Goal: Transaction & Acquisition: Book appointment/travel/reservation

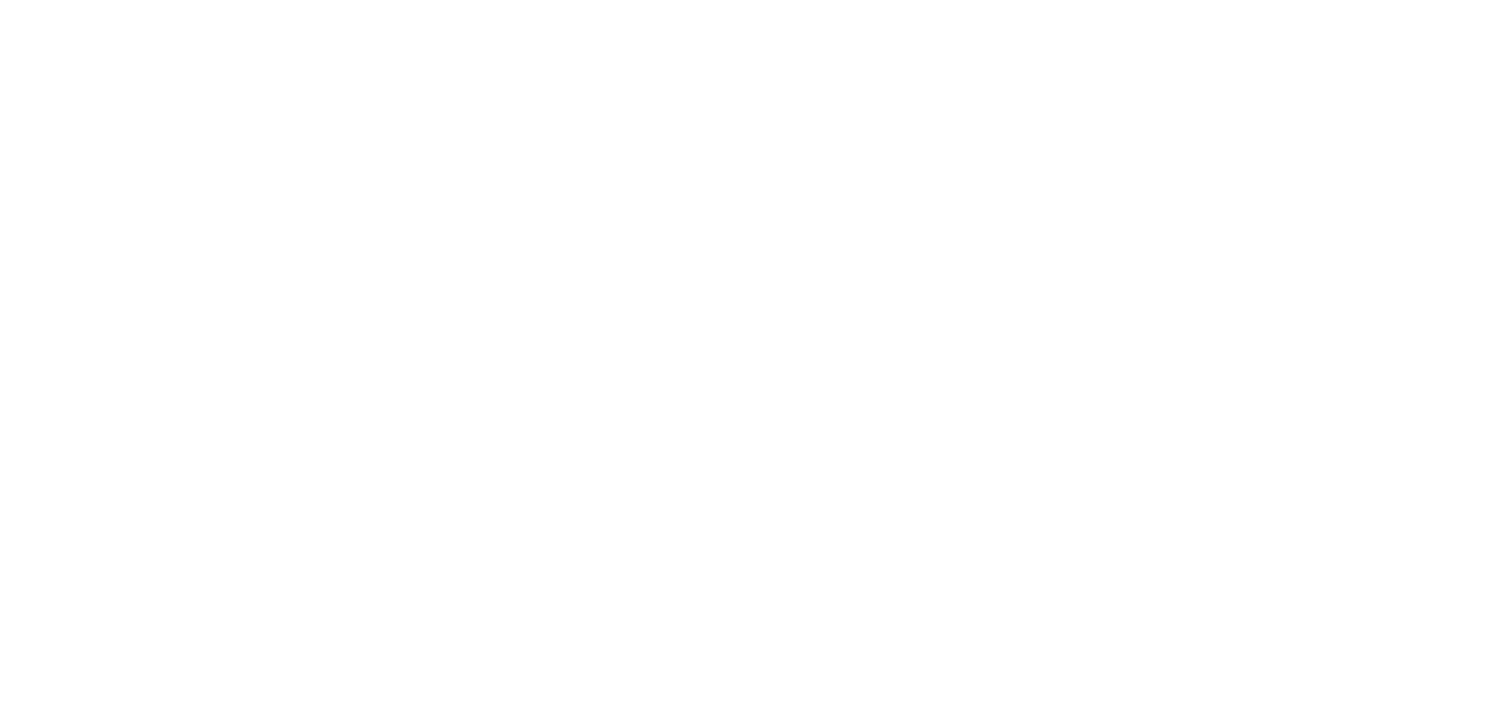
select select
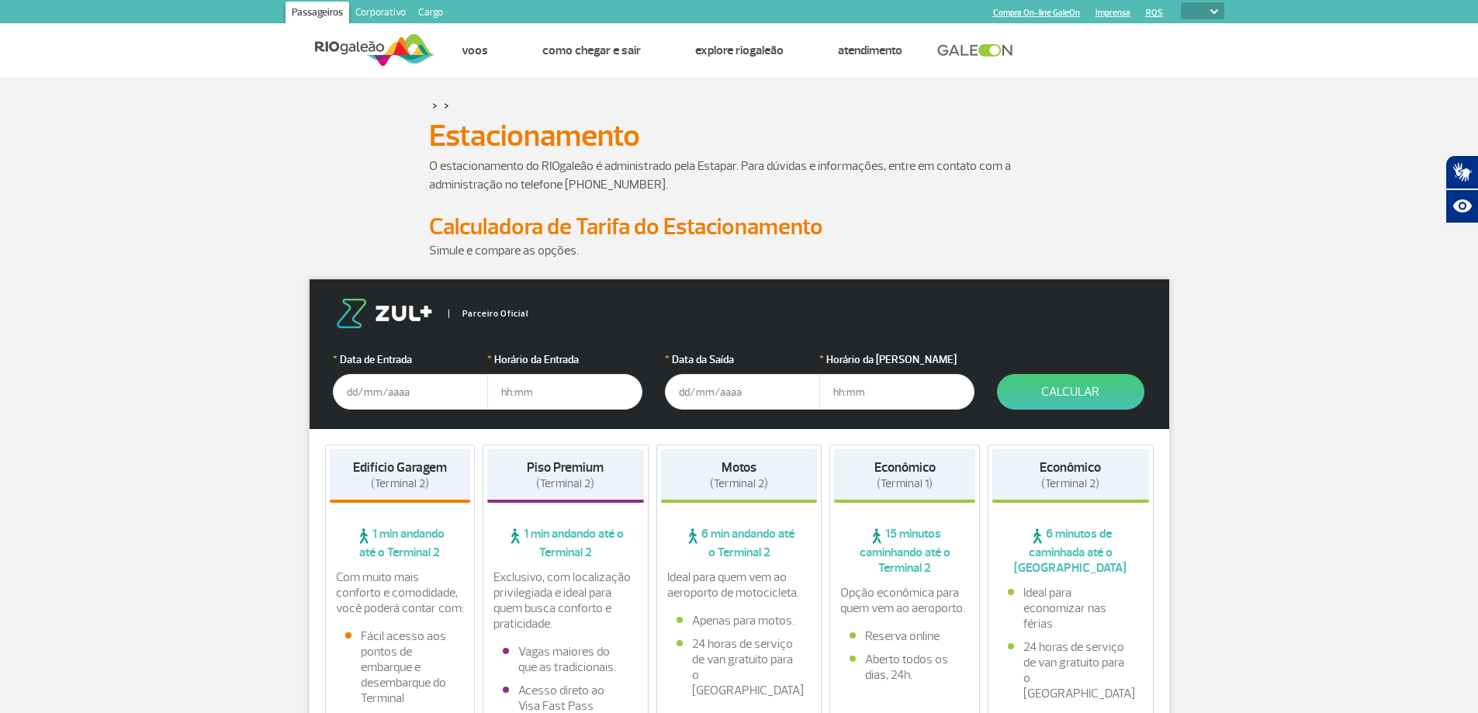
click at [438, 388] on input "text" at bounding box center [410, 392] width 155 height 36
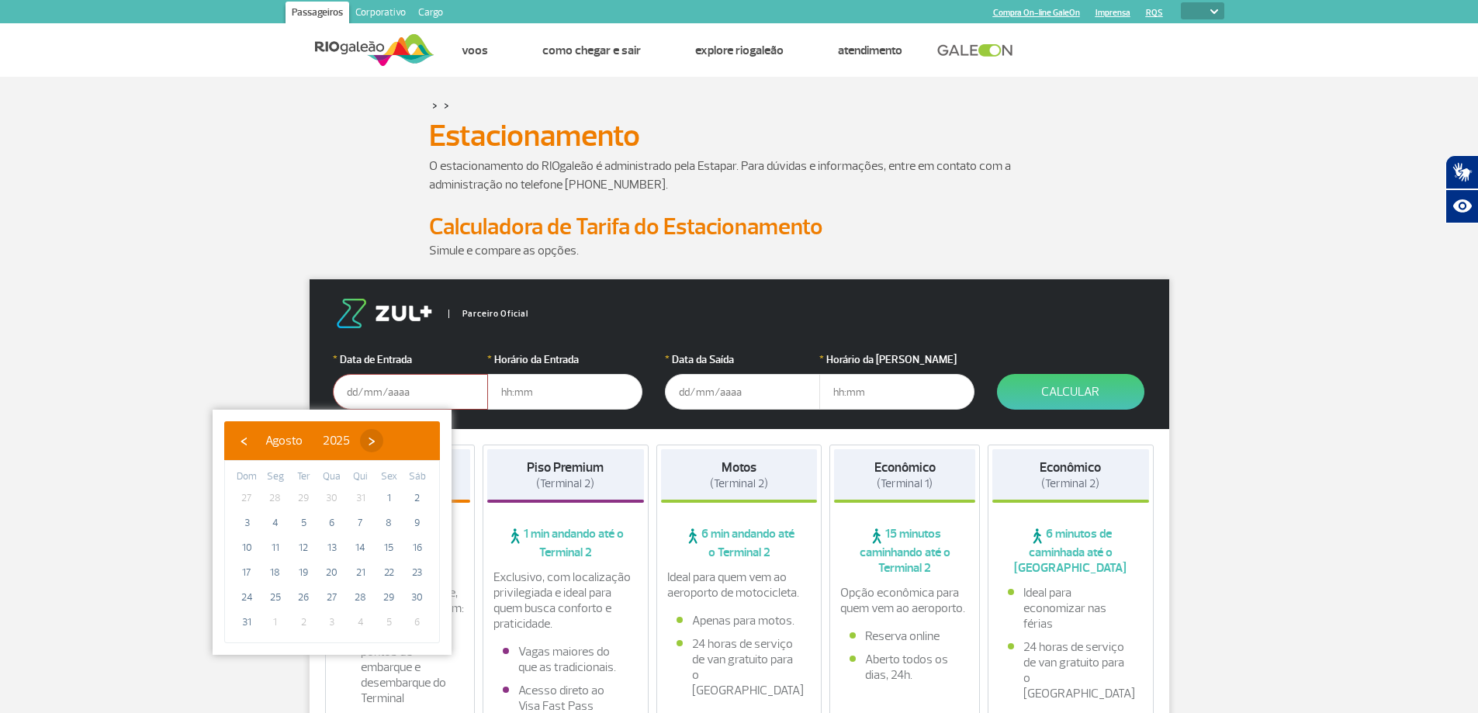
click at [383, 438] on span "›" at bounding box center [371, 440] width 23 height 23
click at [306, 523] on span "9" at bounding box center [303, 522] width 25 height 25
type input "[DATE]"
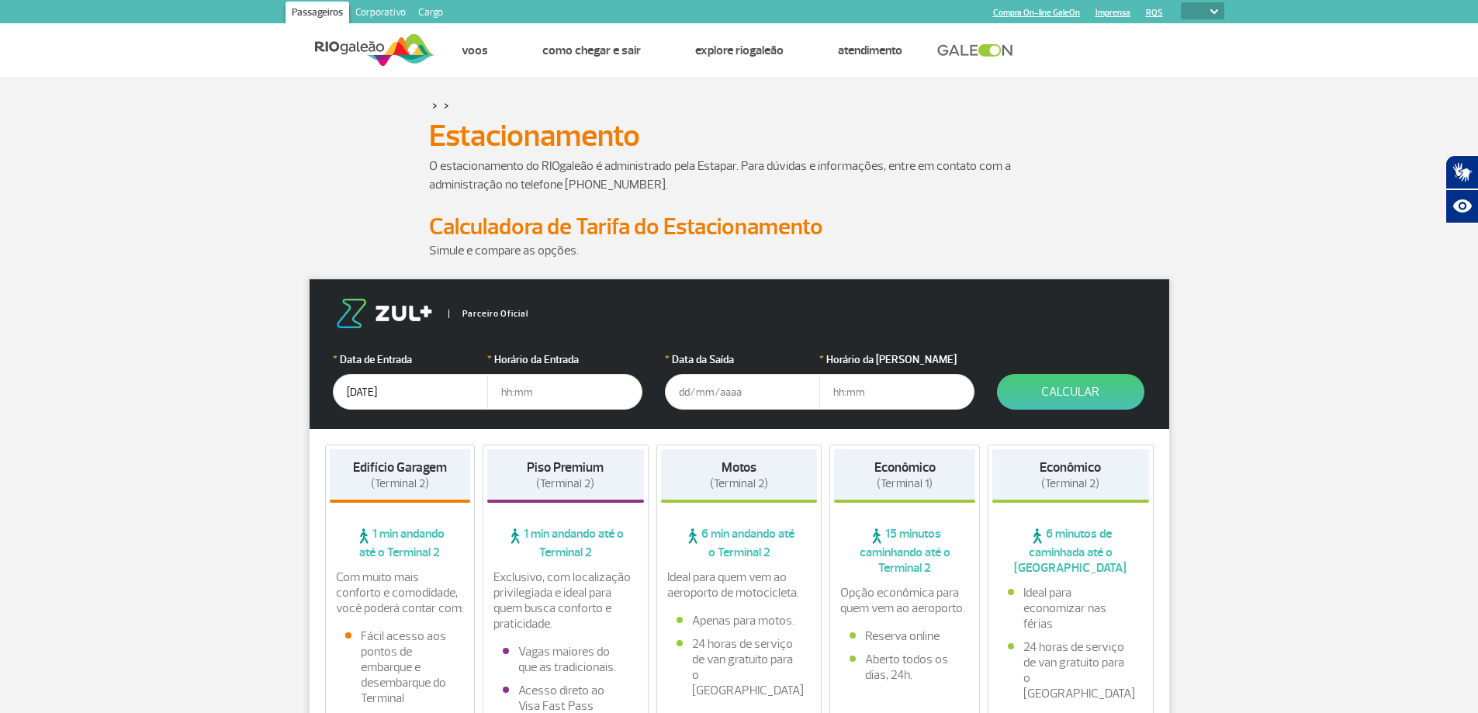
click at [589, 396] on input "text" at bounding box center [564, 392] width 155 height 36
click at [590, 394] on input "text" at bounding box center [564, 392] width 155 height 36
type input "09:00"
click at [767, 379] on input "text" at bounding box center [742, 392] width 155 height 36
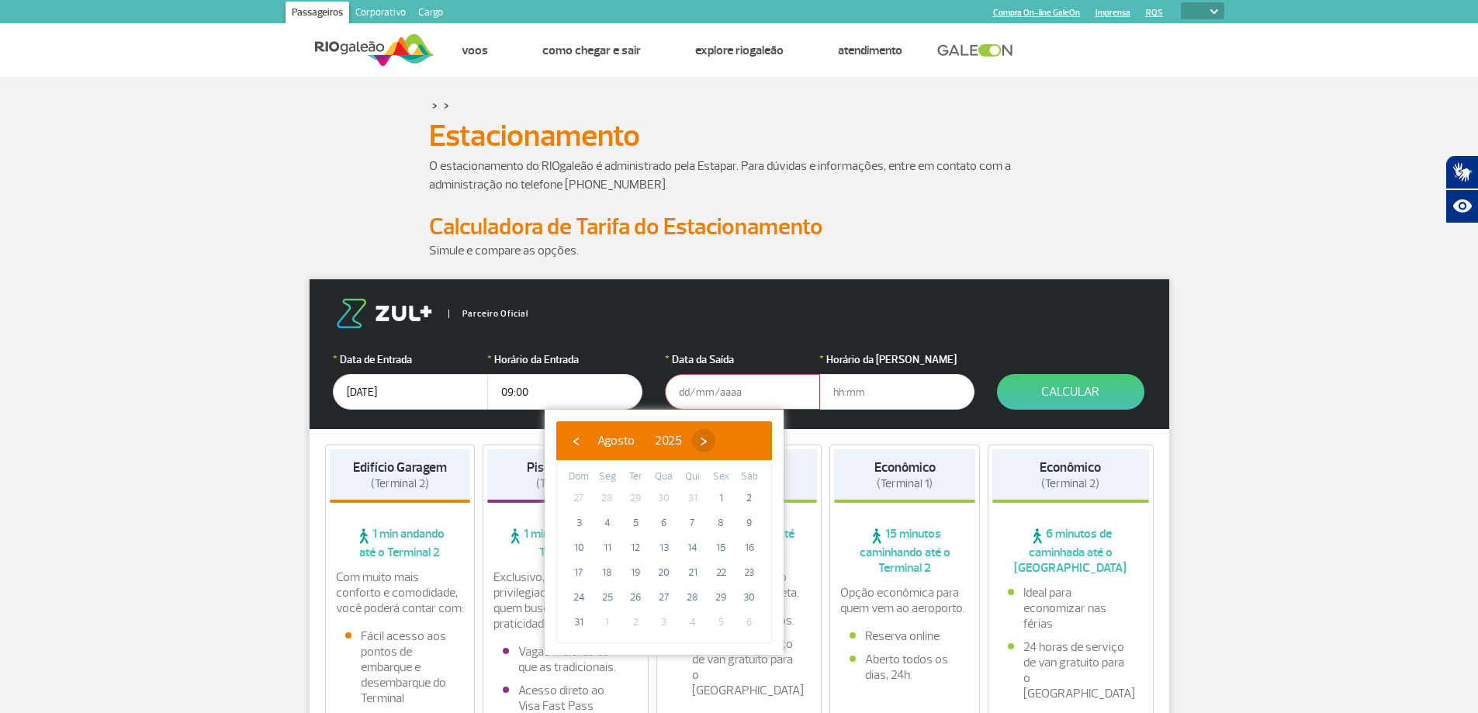
click at [715, 441] on span "›" at bounding box center [703, 440] width 23 height 23
click at [746, 521] on span "13" at bounding box center [749, 522] width 25 height 25
type input "[DATE]"
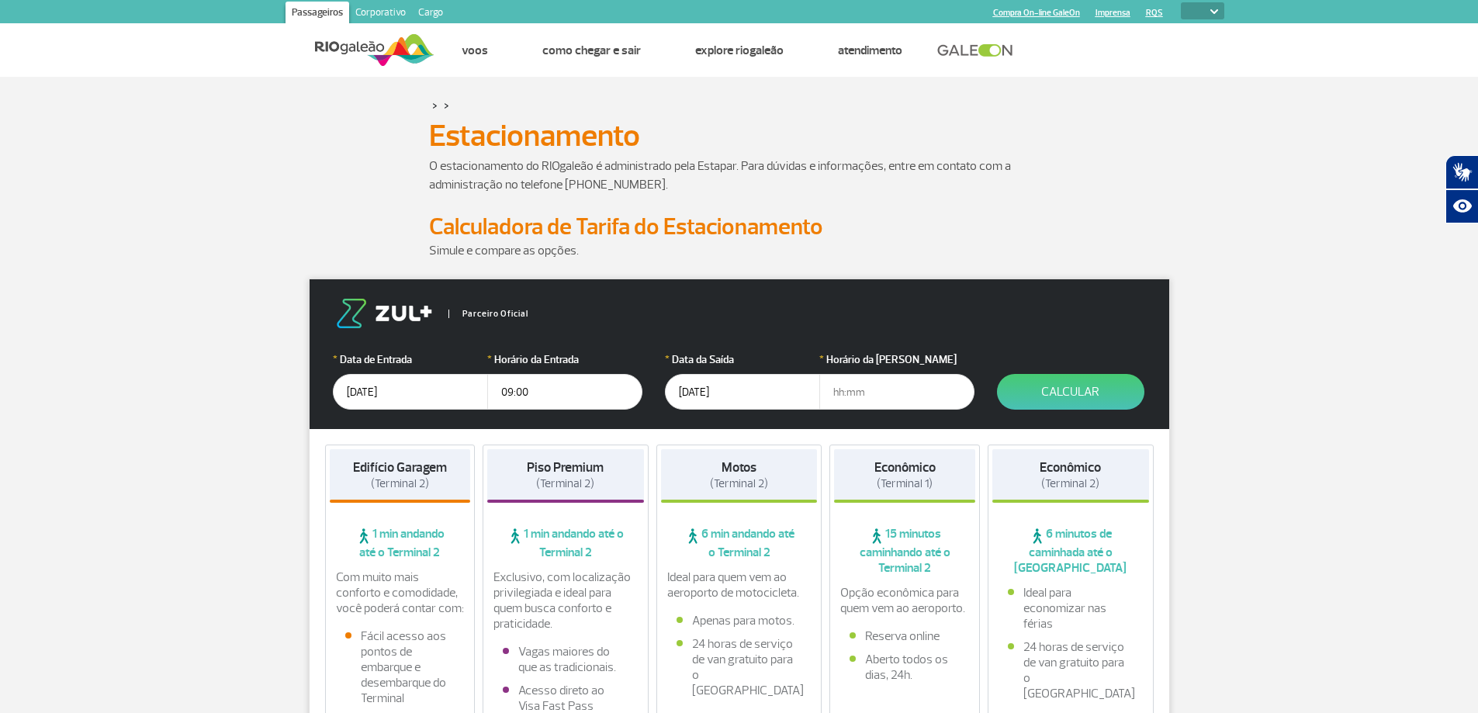
click at [860, 390] on input "text" at bounding box center [896, 392] width 155 height 36
type input "23:30"
click at [1093, 384] on button "Calcular" at bounding box center [1070, 392] width 147 height 36
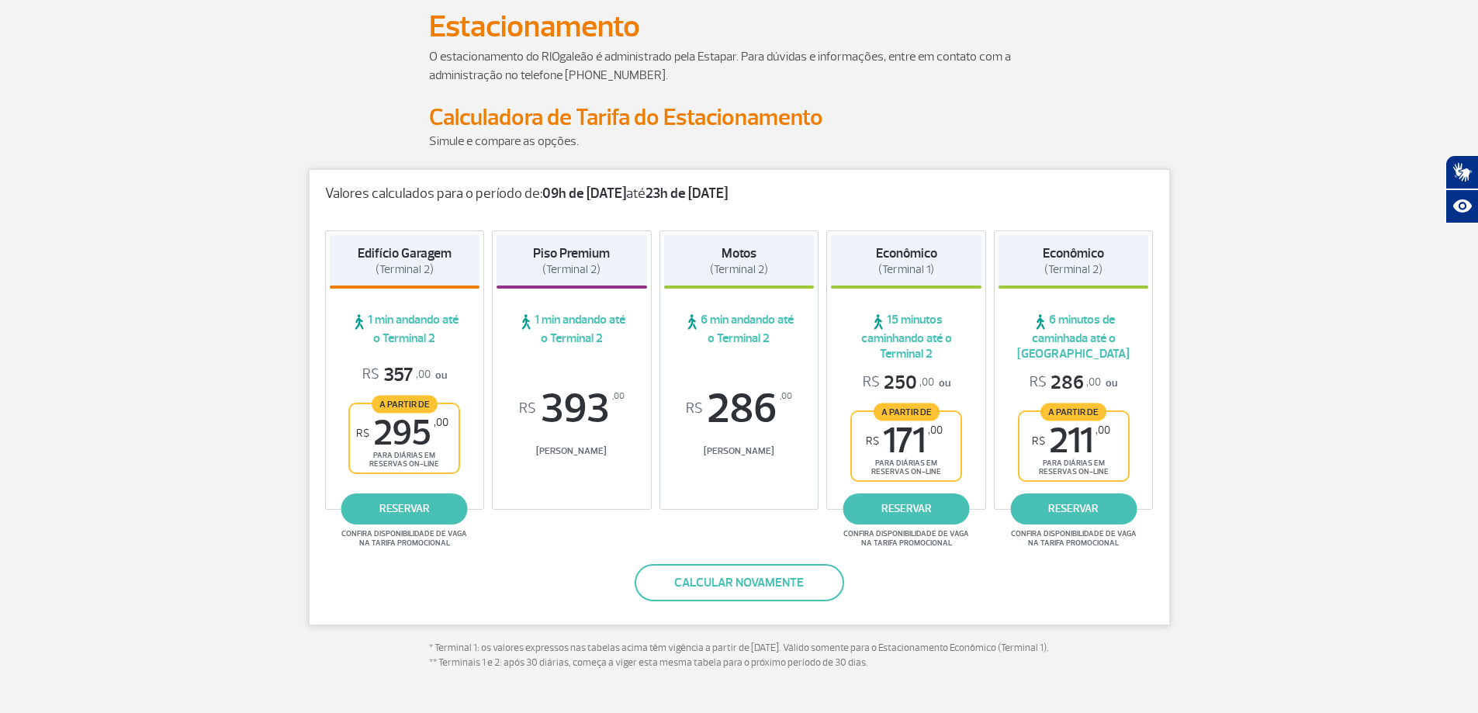
scroll to position [78, 0]
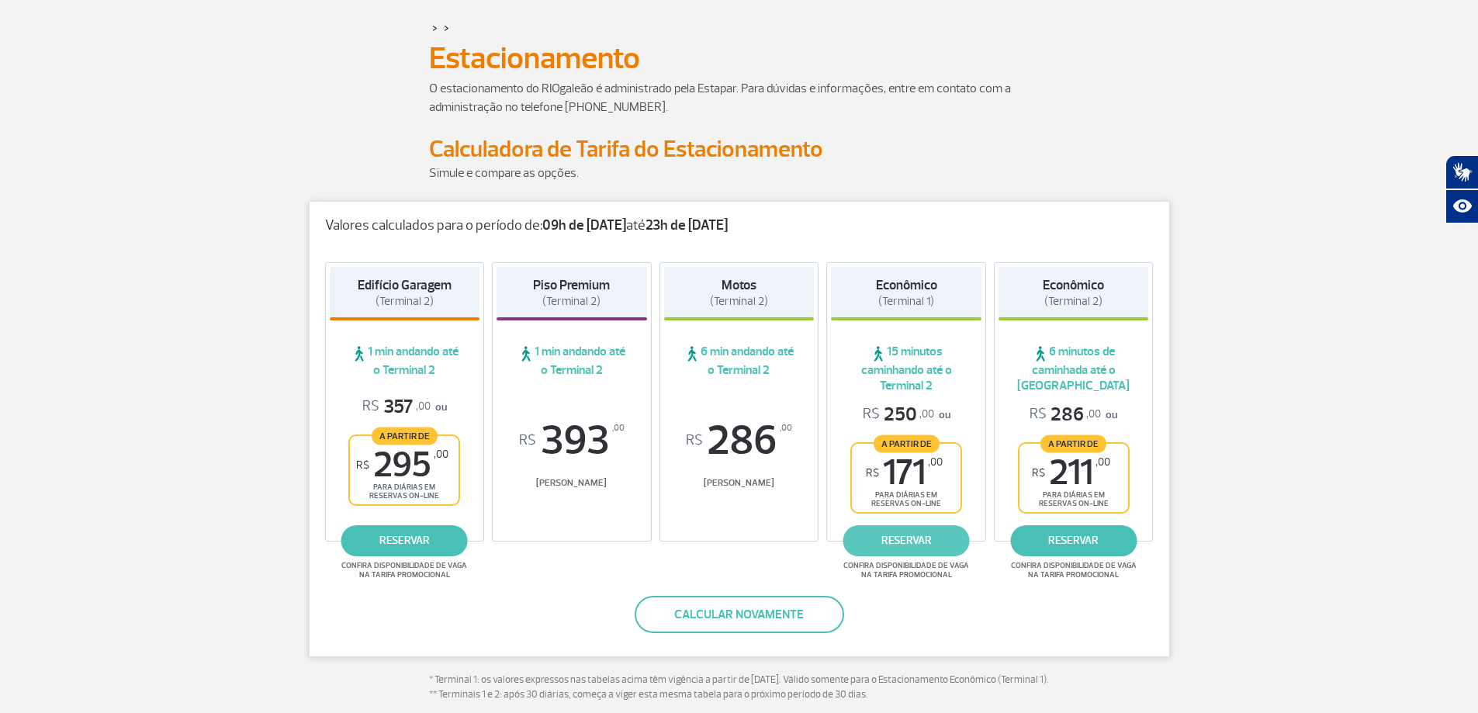
click at [909, 534] on link "reservar" at bounding box center [906, 540] width 126 height 31
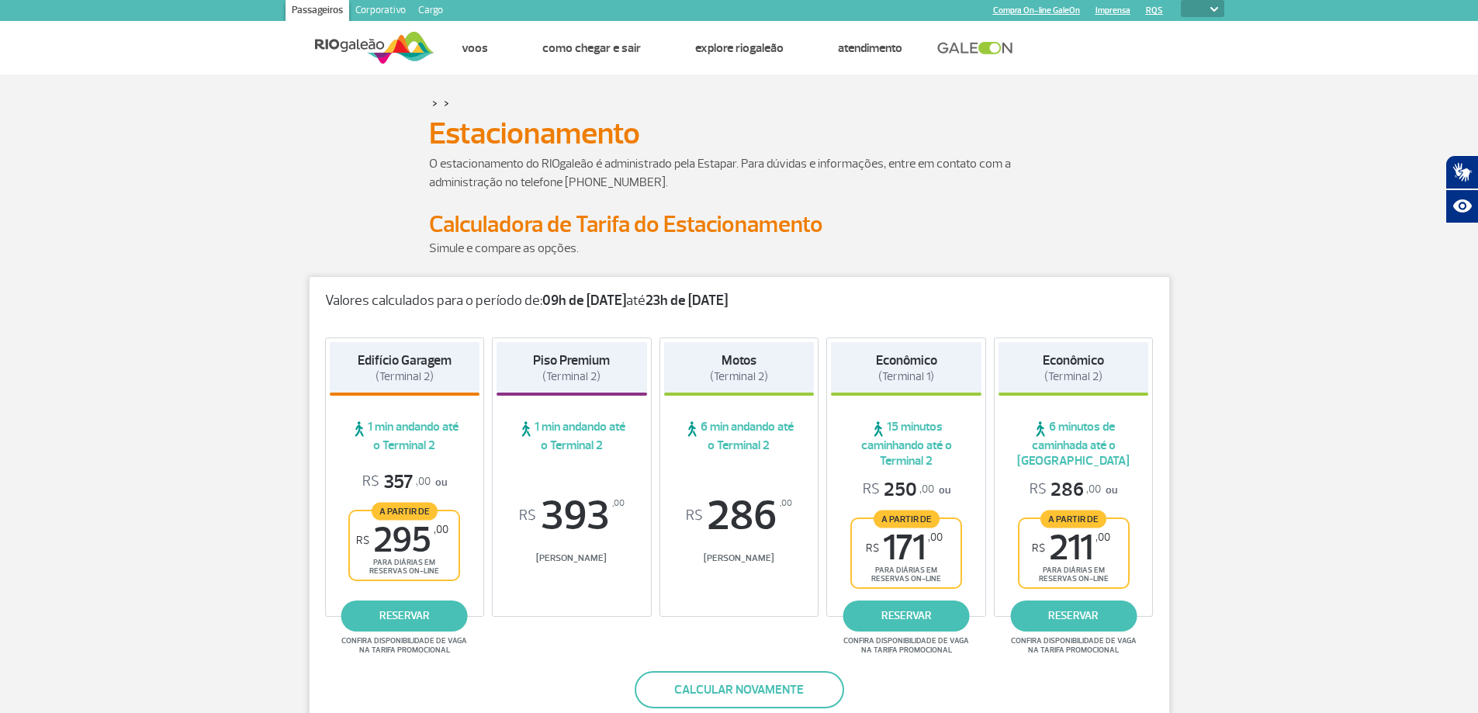
scroll to position [0, 0]
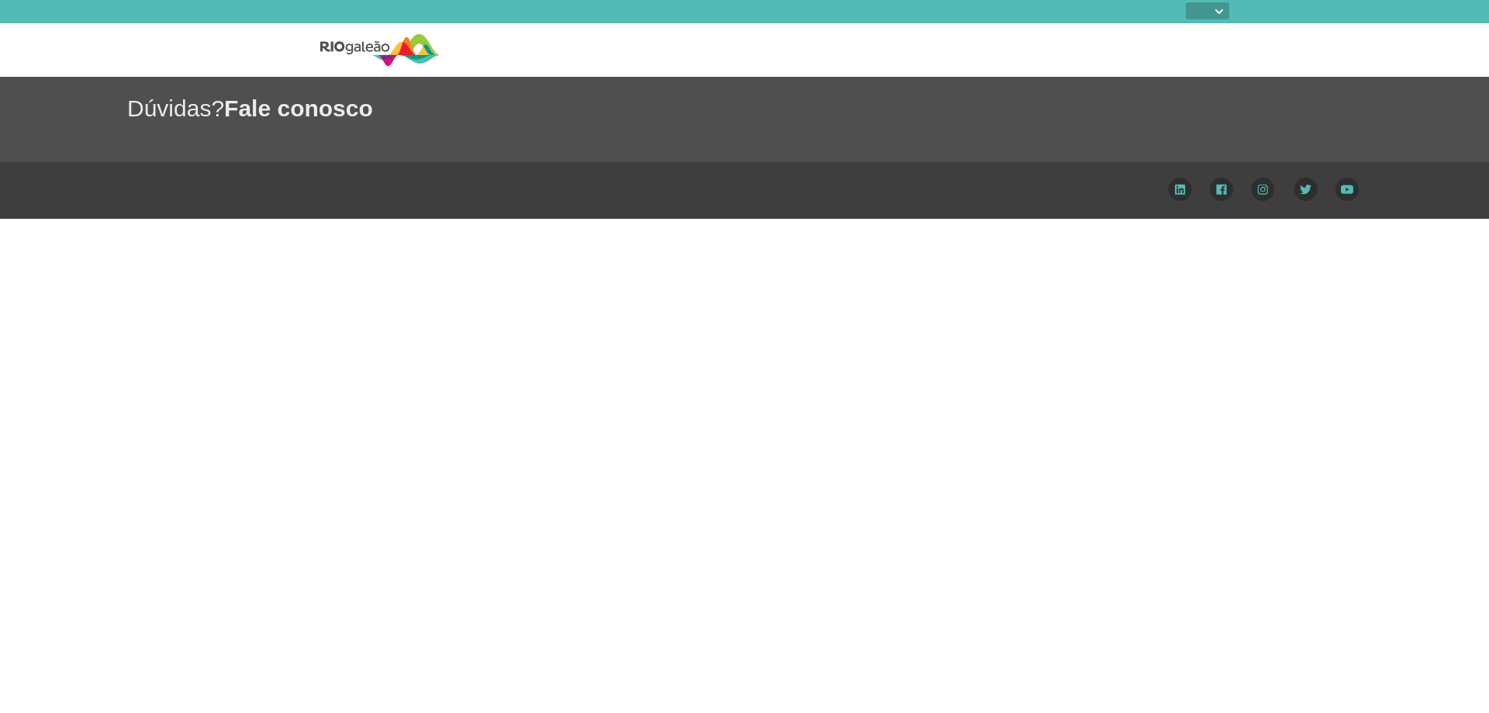
select select
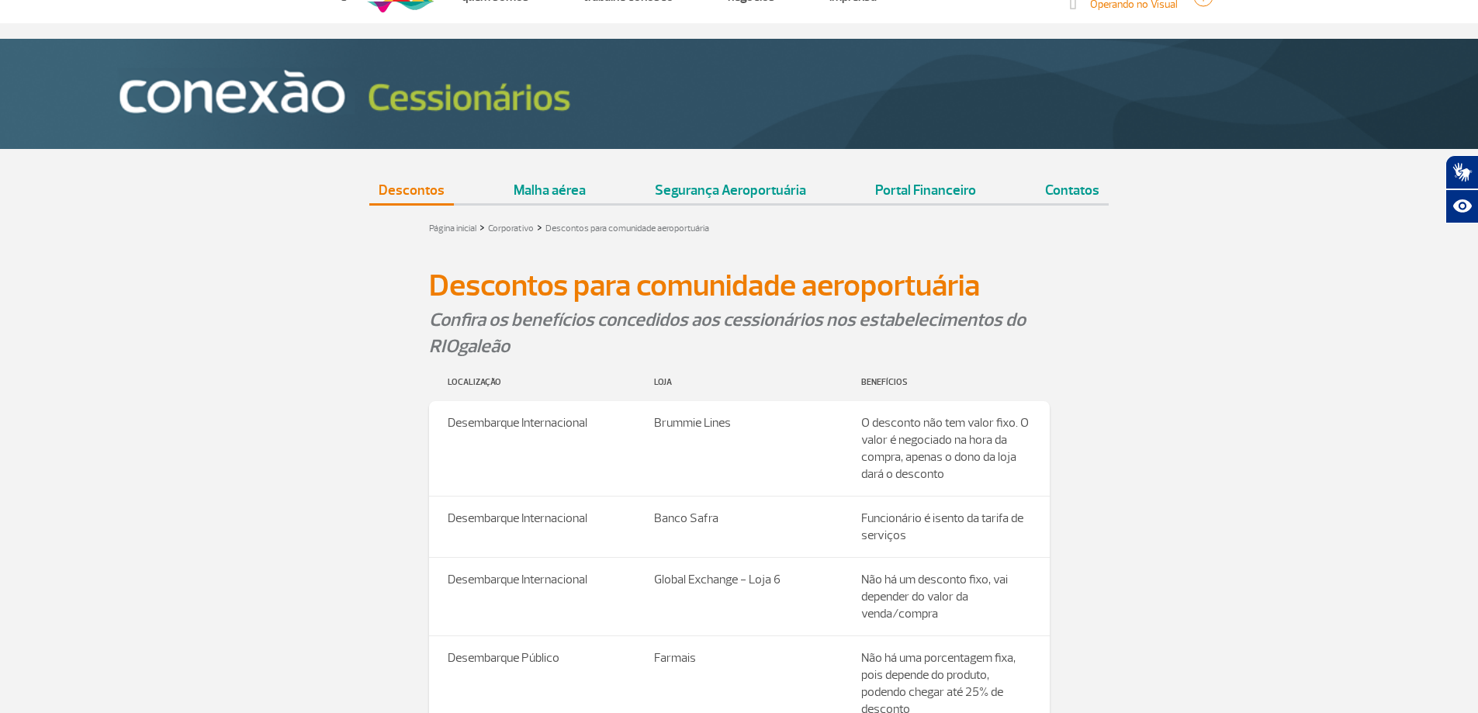
scroll to position [155, 0]
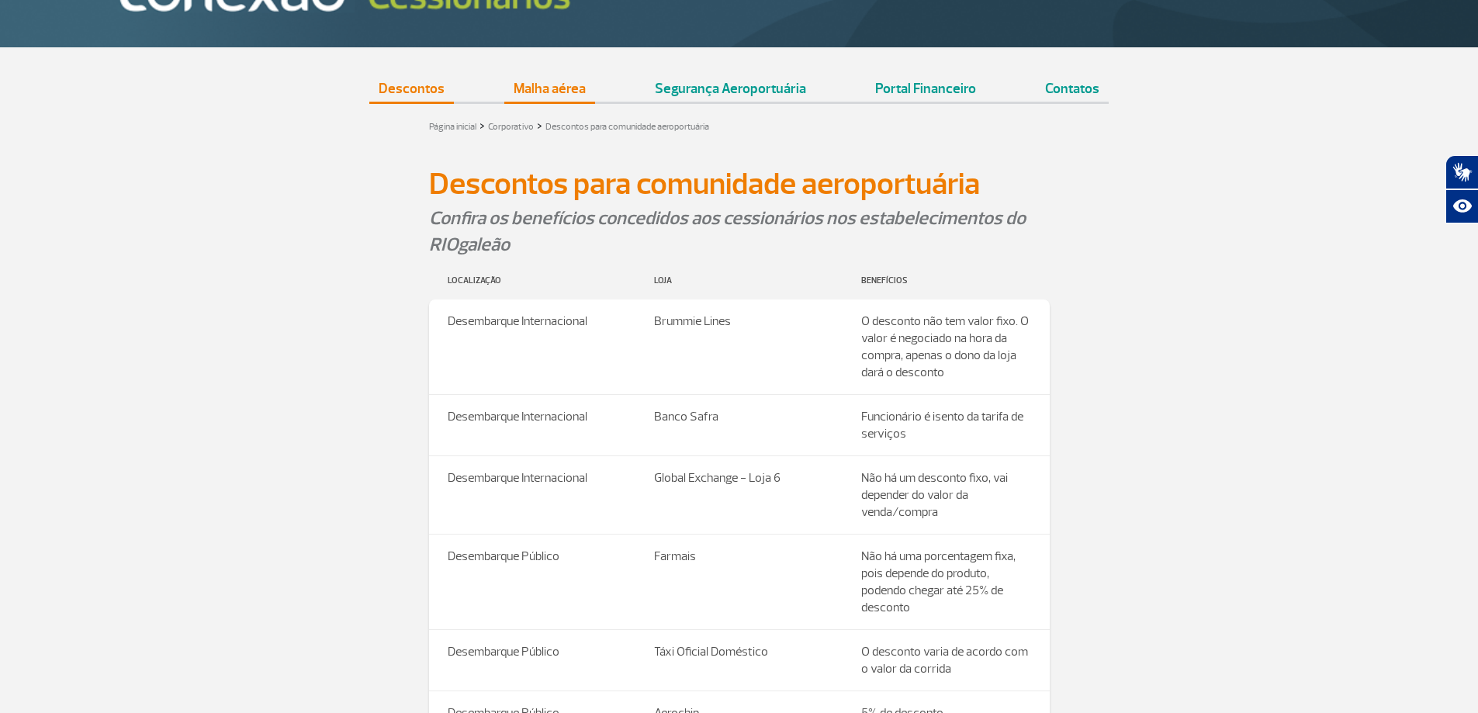
click at [552, 84] on link "Malha aérea" at bounding box center [549, 82] width 91 height 39
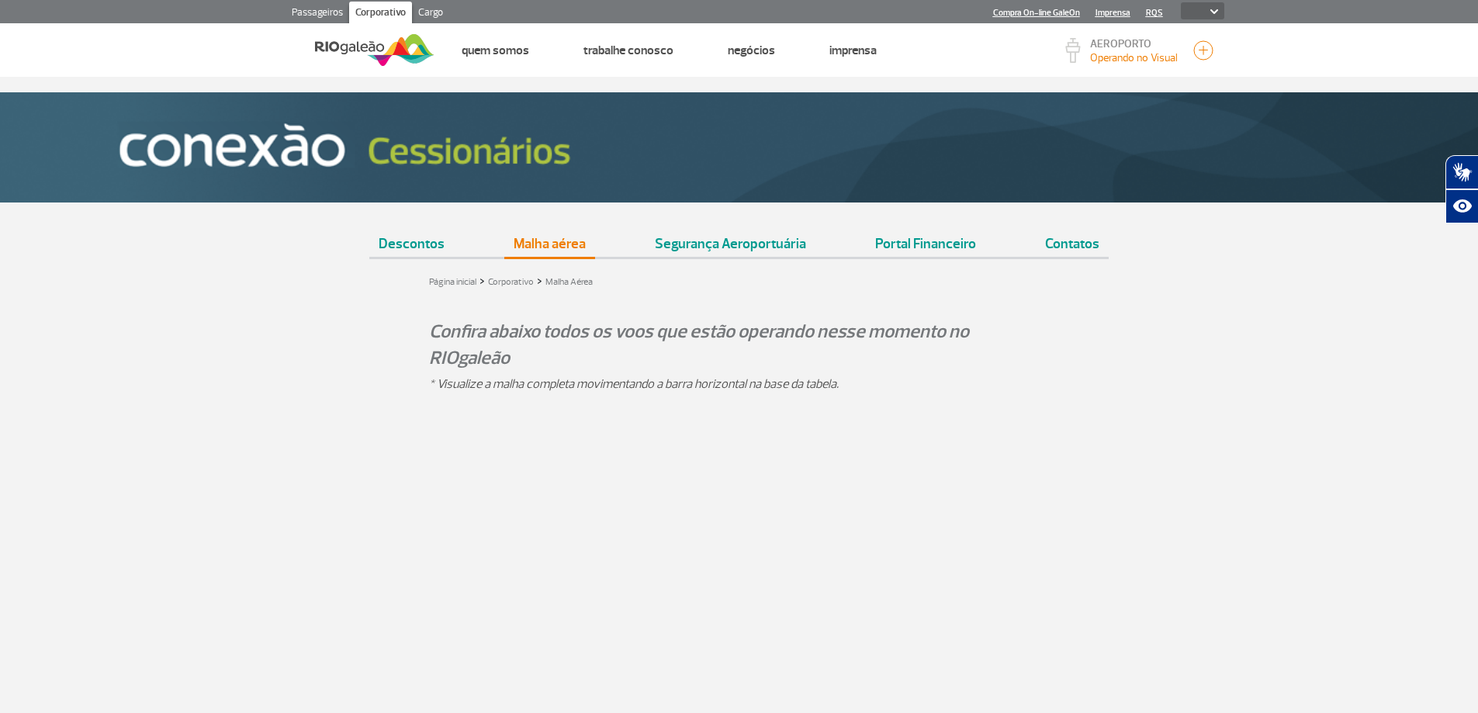
scroll to position [155, 0]
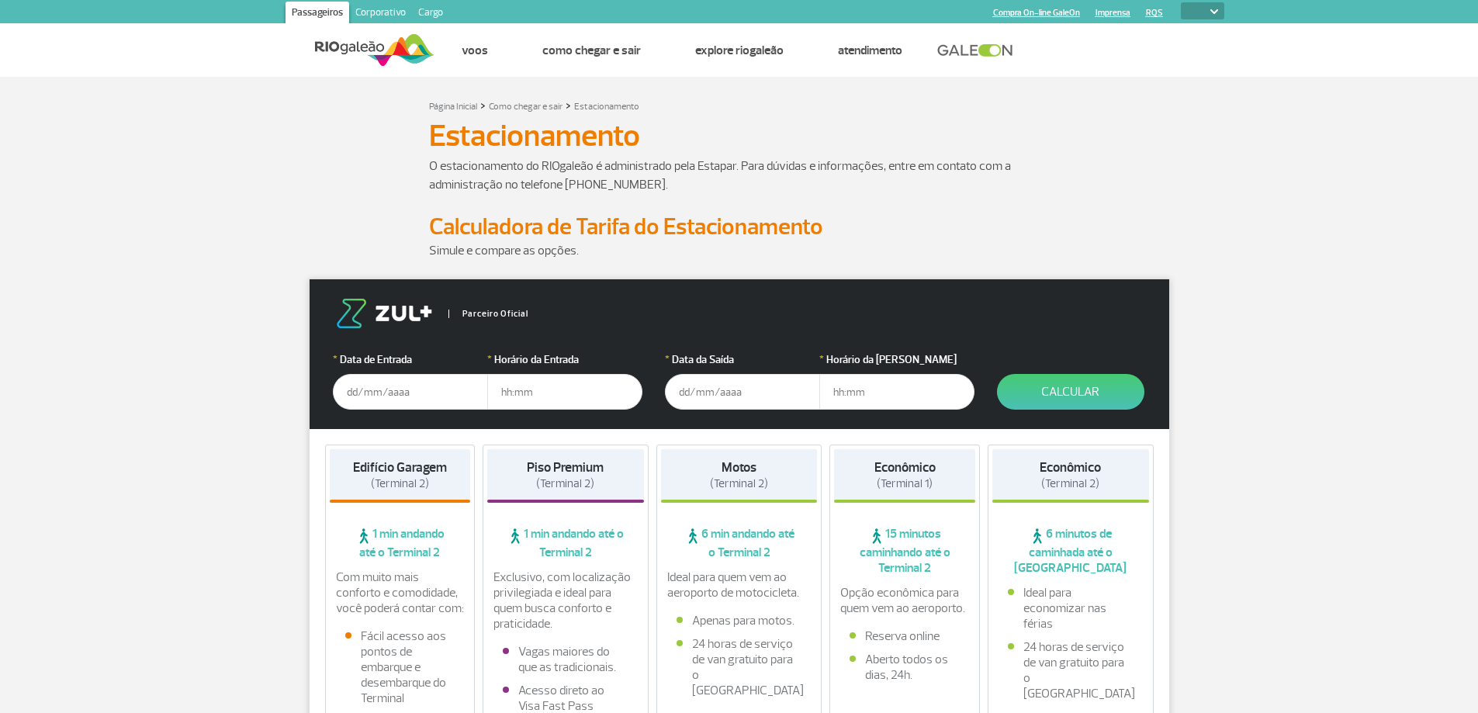
select select
click at [420, 399] on input "text" at bounding box center [410, 392] width 155 height 36
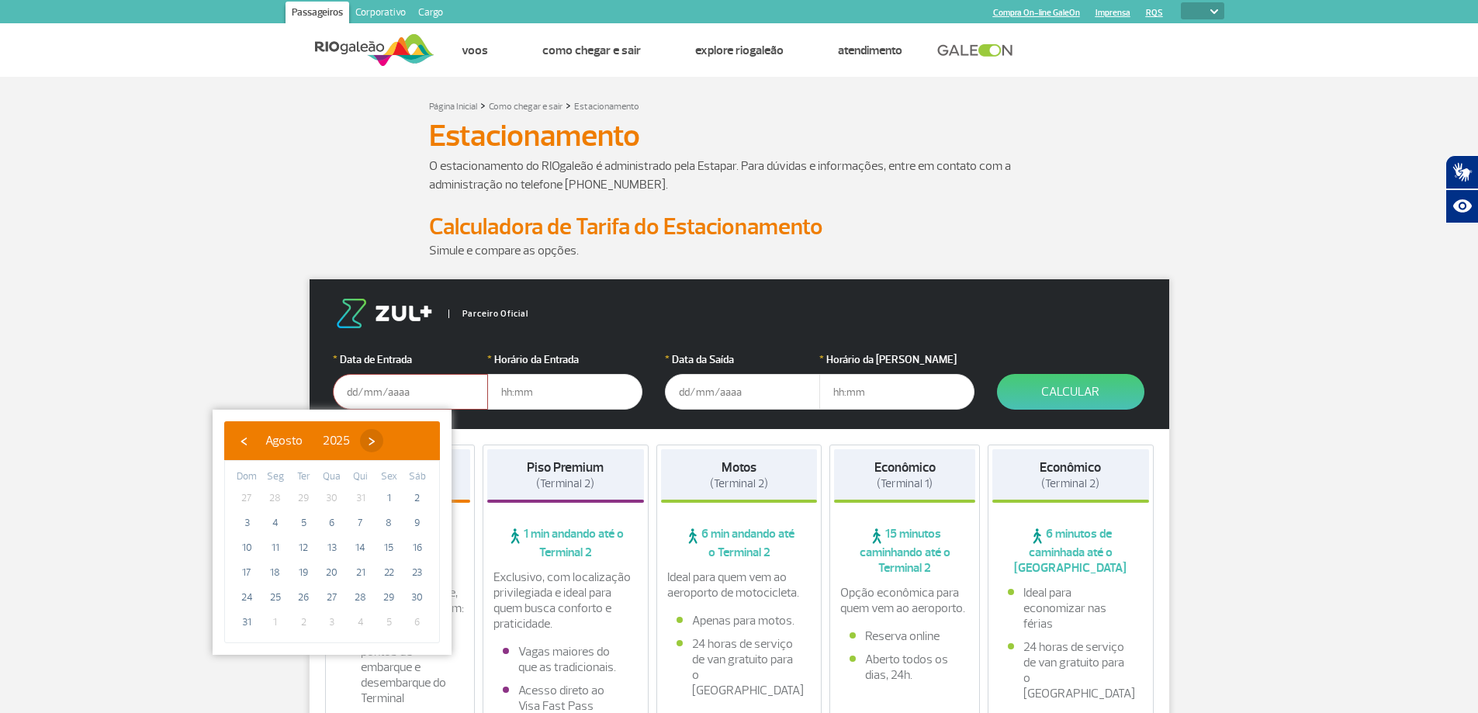
click at [383, 441] on span "›" at bounding box center [371, 440] width 23 height 23
click at [306, 521] on span "9" at bounding box center [303, 522] width 25 height 25
type input "[DATE]"
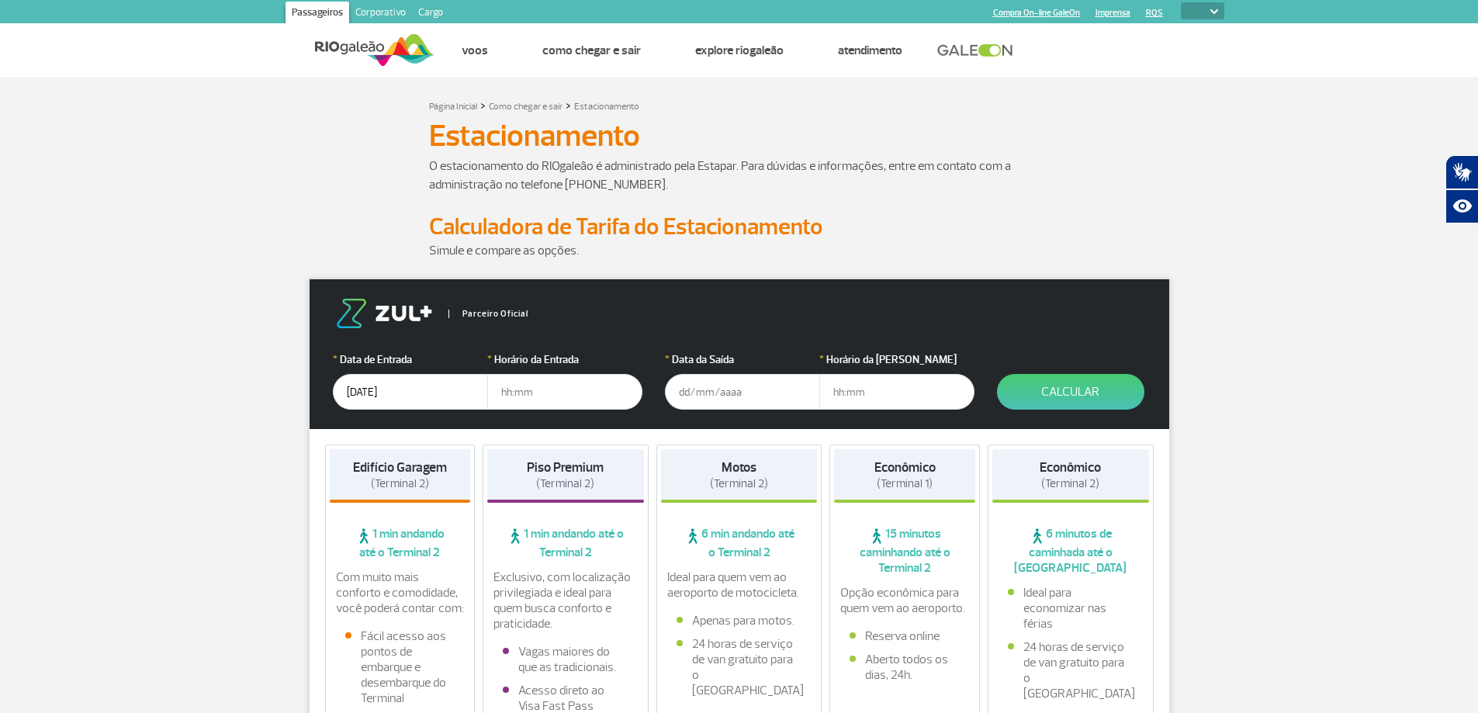
click at [561, 394] on input "text" at bounding box center [564, 392] width 155 height 36
type input "09:00"
click at [728, 391] on input "text" at bounding box center [742, 392] width 155 height 36
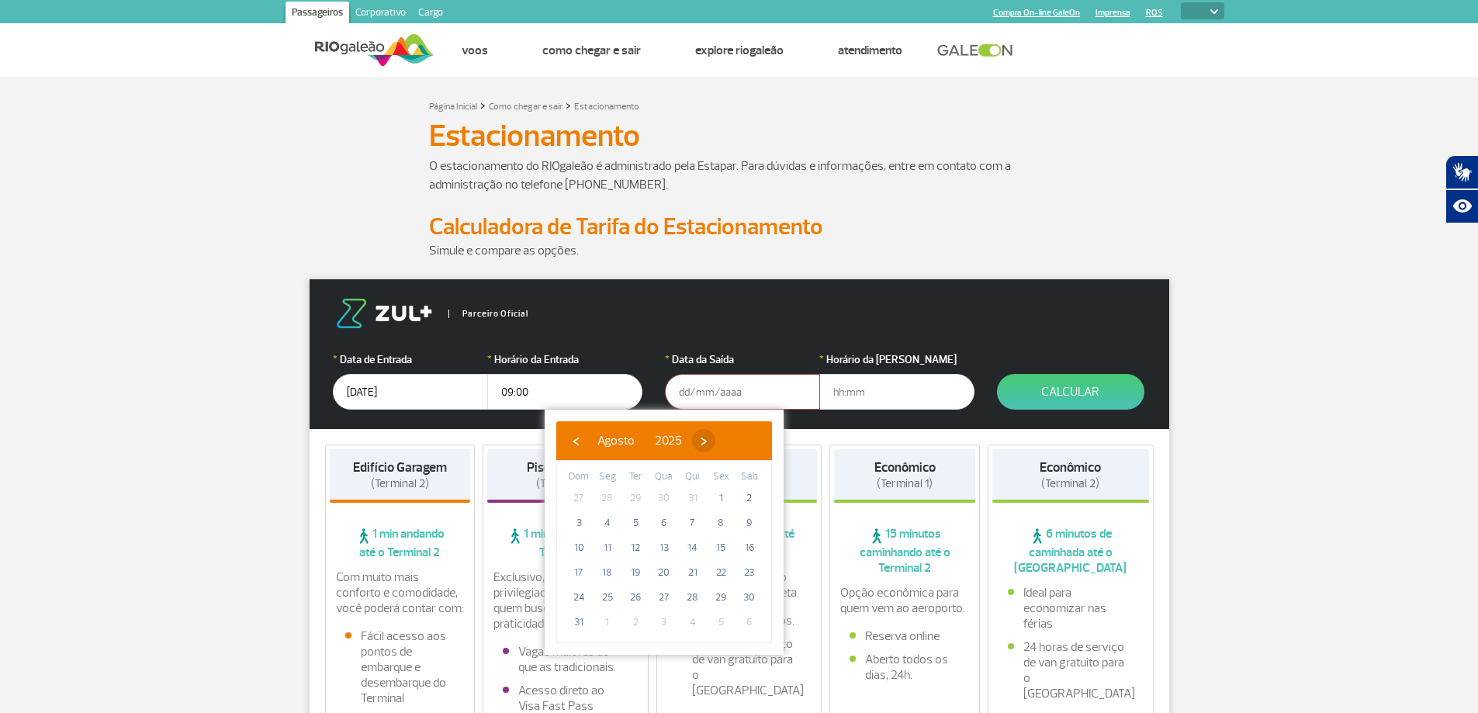
click at [715, 440] on span "›" at bounding box center [703, 440] width 23 height 23
click at [751, 518] on span "13" at bounding box center [749, 522] width 25 height 25
type input "[DATE]"
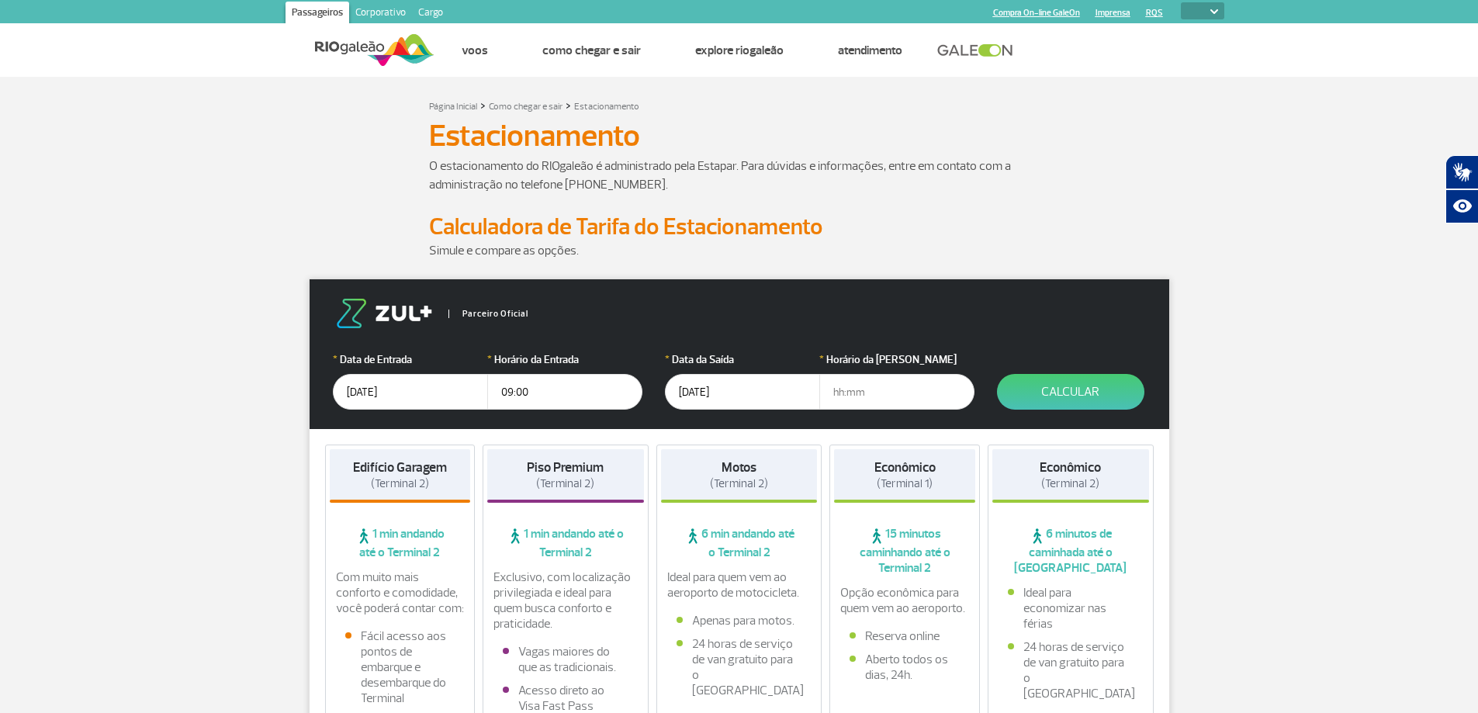
click at [854, 398] on input "text" at bounding box center [896, 392] width 155 height 36
type input "23:30"
click at [1029, 387] on button "Calcular" at bounding box center [1070, 392] width 147 height 36
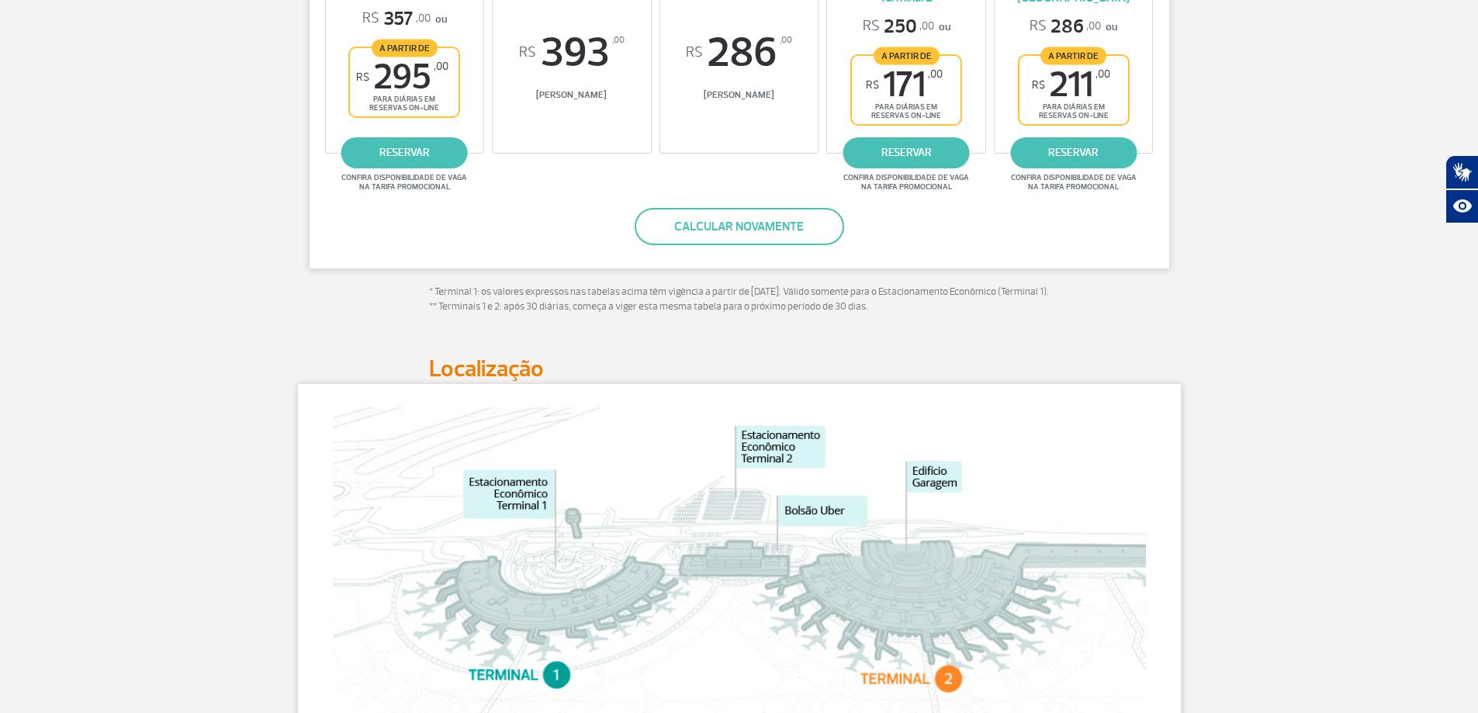
scroll to position [543, 0]
